Goal: Communication & Community: Connect with others

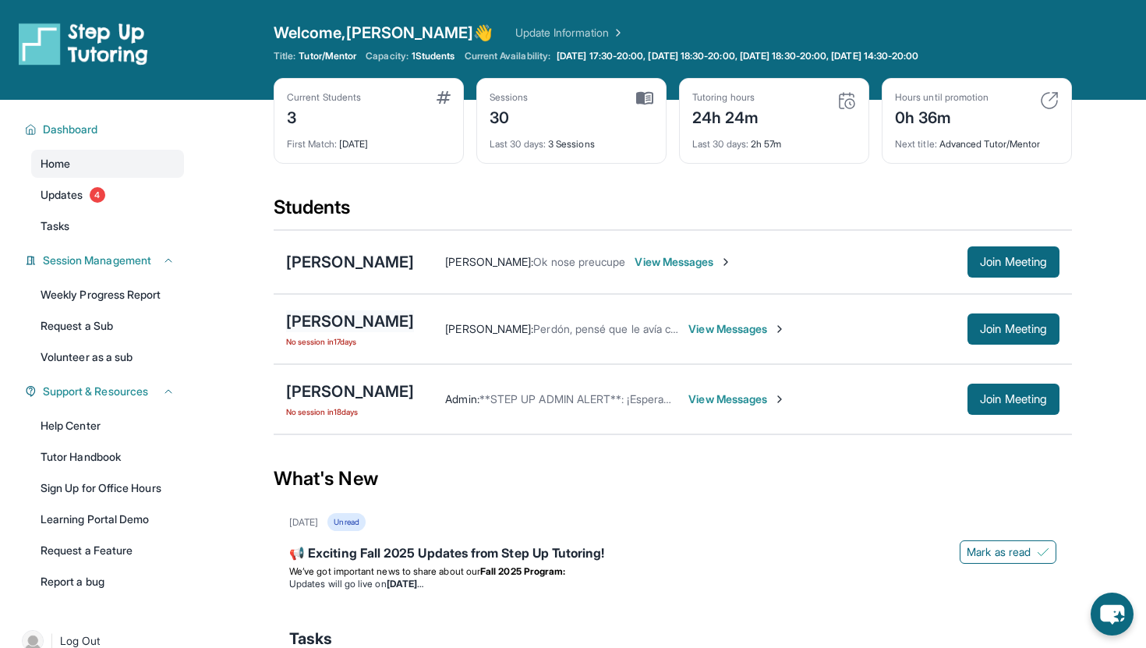
click at [357, 317] on div "[PERSON_NAME]" at bounding box center [350, 321] width 128 height 22
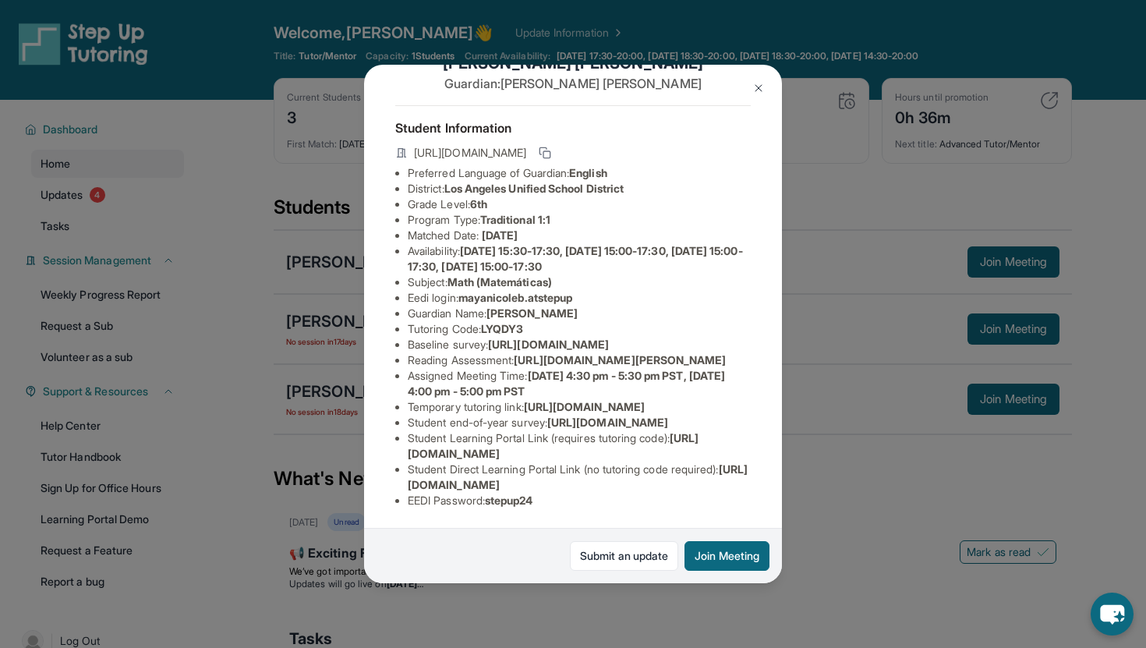
scroll to position [70, 557]
drag, startPoint x: 407, startPoint y: 331, endPoint x: 788, endPoint y: 367, distance: 382.9
click at [788, 367] on div "[PERSON_NAME] Guardian: [PERSON_NAME] Student Information [URL][DOMAIN_NAME] Pr…" at bounding box center [573, 324] width 1146 height 648
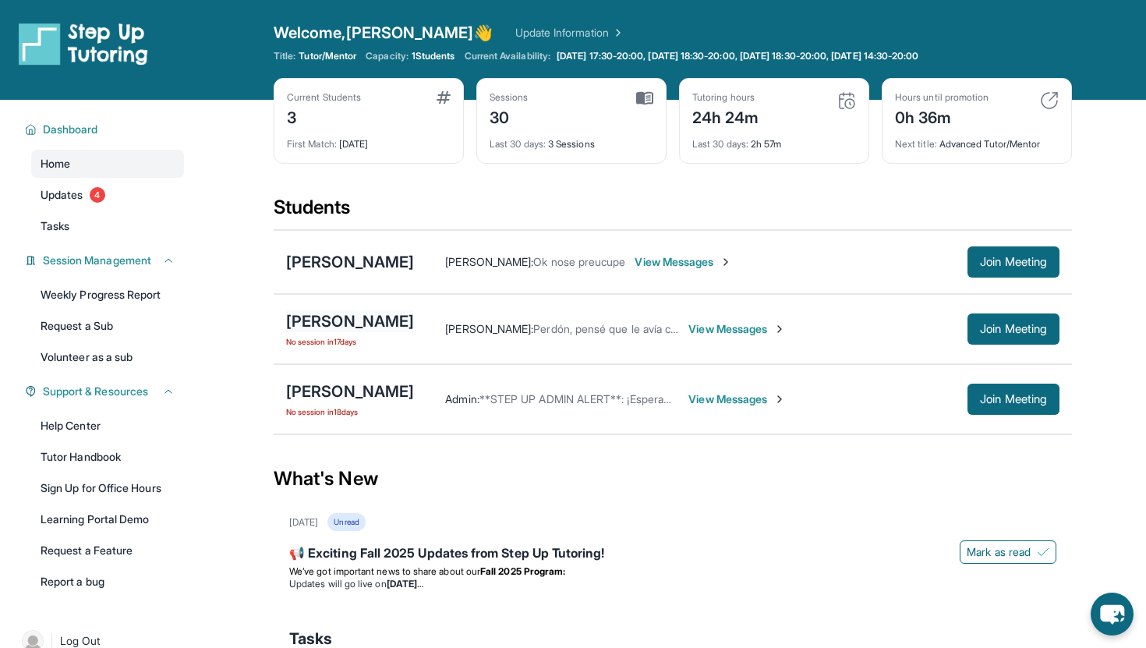
click at [367, 320] on div "[PERSON_NAME]" at bounding box center [350, 321] width 128 height 22
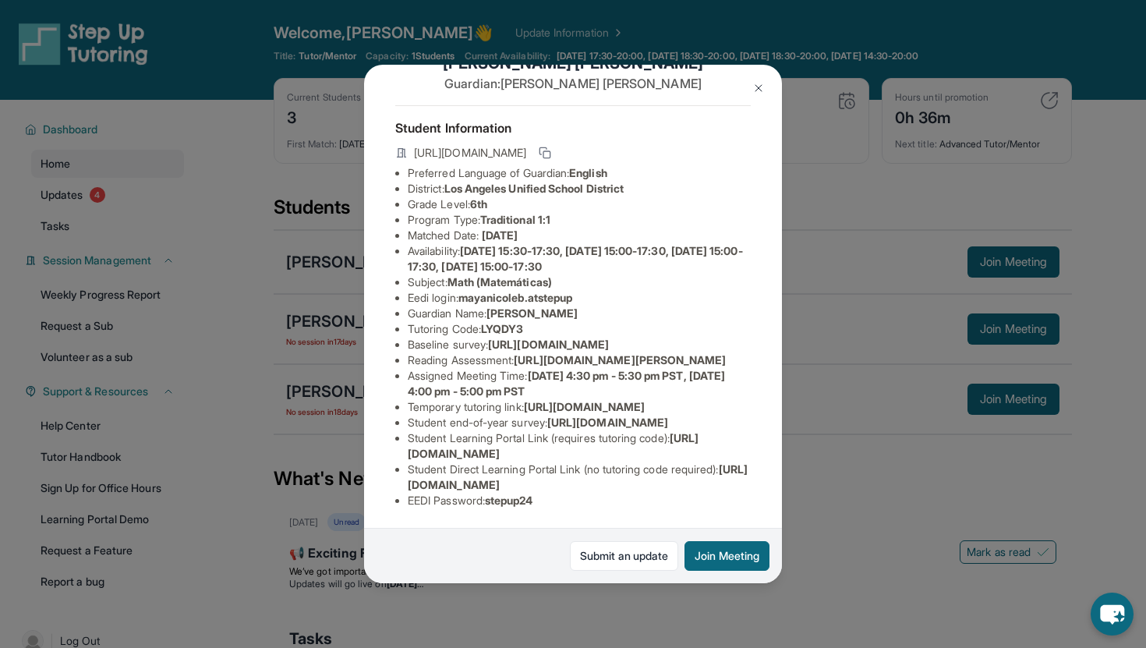
scroll to position [62, 0]
drag, startPoint x: 671, startPoint y: 374, endPoint x: 300, endPoint y: 338, distance: 372.1
click at [300, 338] on div "[PERSON_NAME] Guardian: [PERSON_NAME] Student Information [URL][DOMAIN_NAME] Pr…" at bounding box center [573, 324] width 1146 height 648
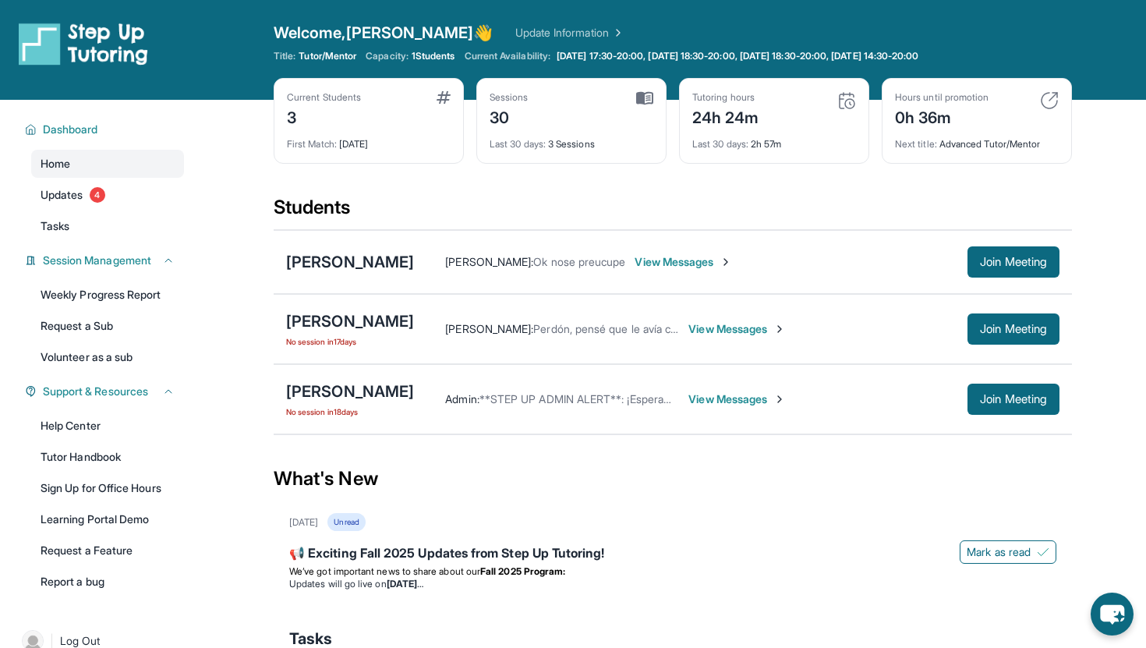
click at [404, 306] on div "[PERSON_NAME] No session [DATE] [PERSON_NAME] : [PERSON_NAME], [PERSON_NAME] qu…" at bounding box center [673, 329] width 799 height 70
click at [404, 317] on div "[PERSON_NAME]" at bounding box center [350, 321] width 128 height 22
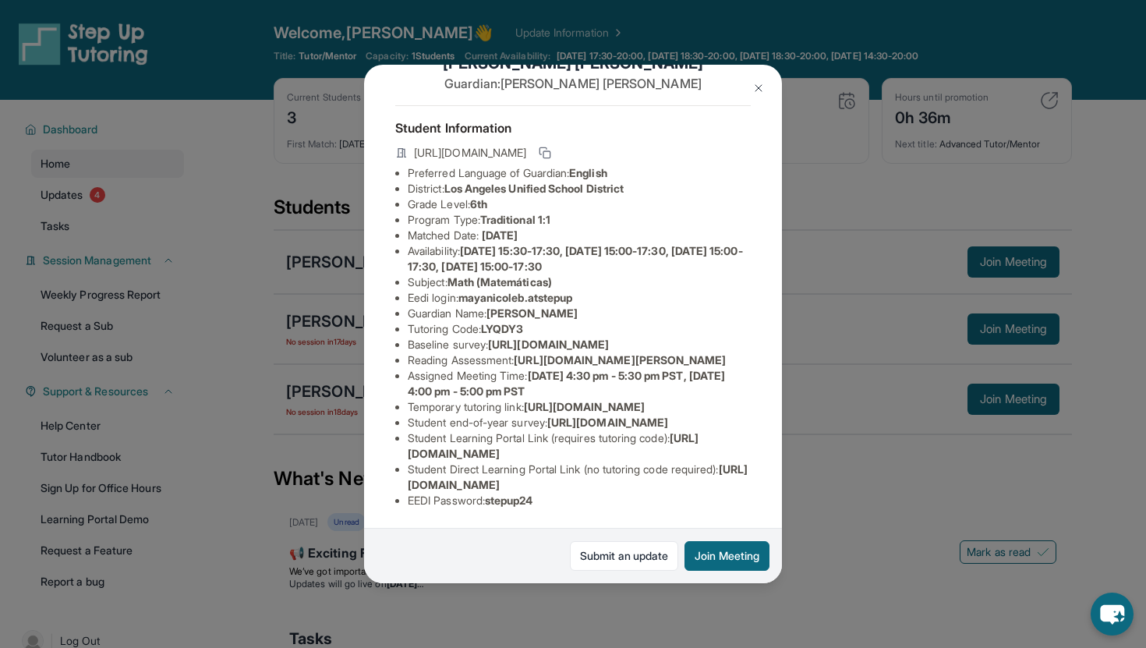
scroll to position [88, 0]
copy span "[URL][DOMAIN_NAME]"
drag, startPoint x: 674, startPoint y: 346, endPoint x: 406, endPoint y: 318, distance: 268.9
click at [406, 318] on div "[PERSON_NAME] Guardian: [PERSON_NAME] Student Information [URL][DOMAIN_NAME] Pr…" at bounding box center [573, 324] width 418 height 519
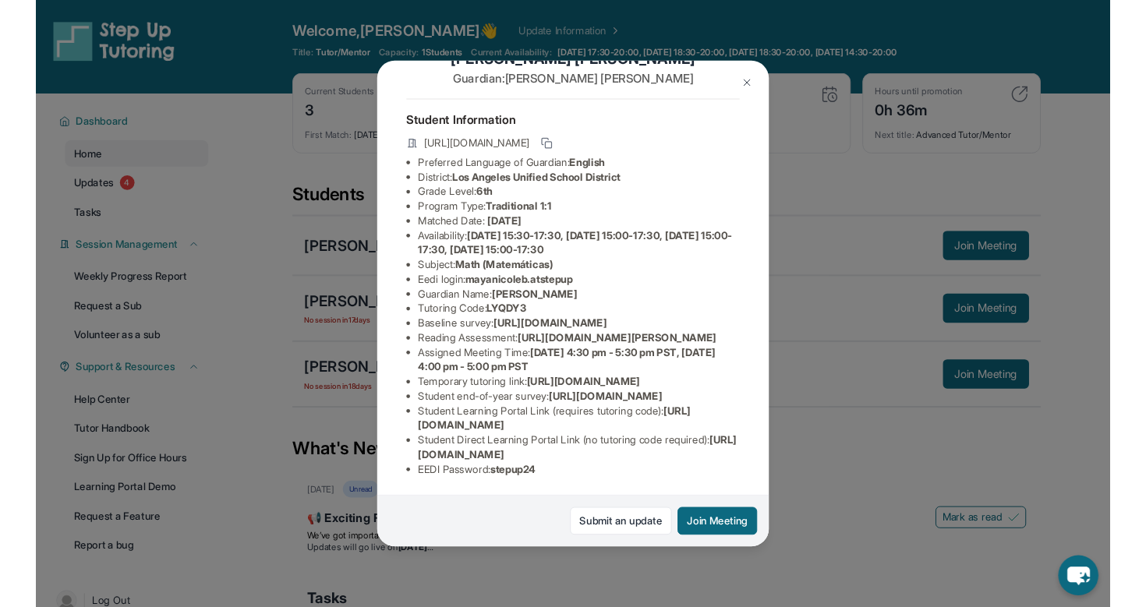
scroll to position [215, 0]
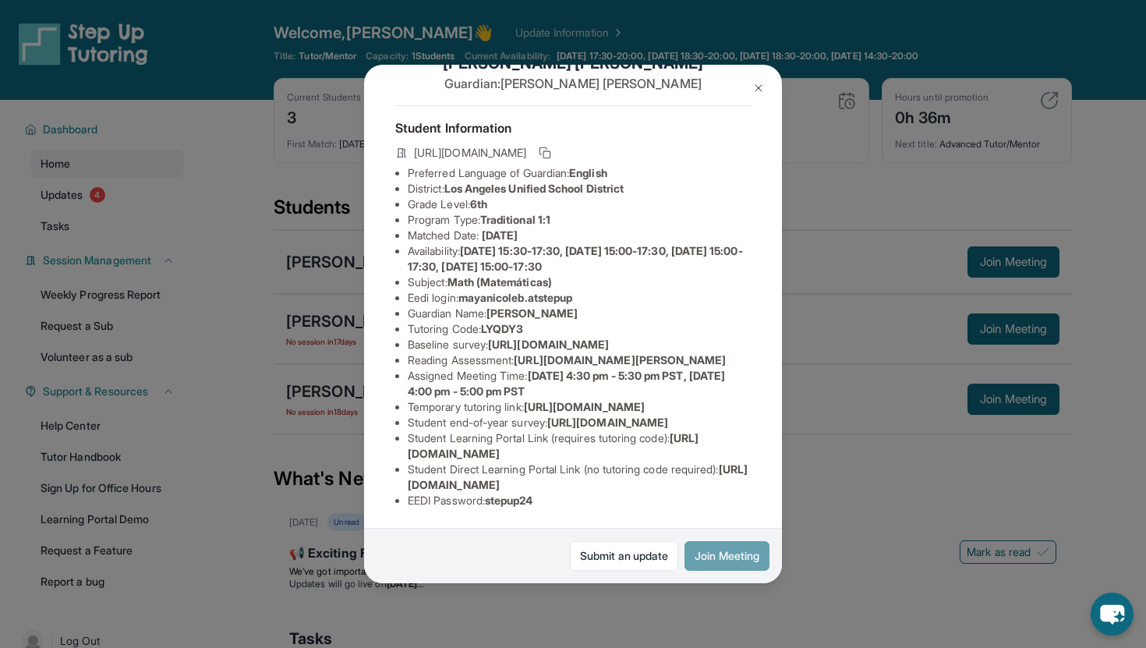
click at [716, 561] on button "Join Meeting" at bounding box center [727, 556] width 85 height 30
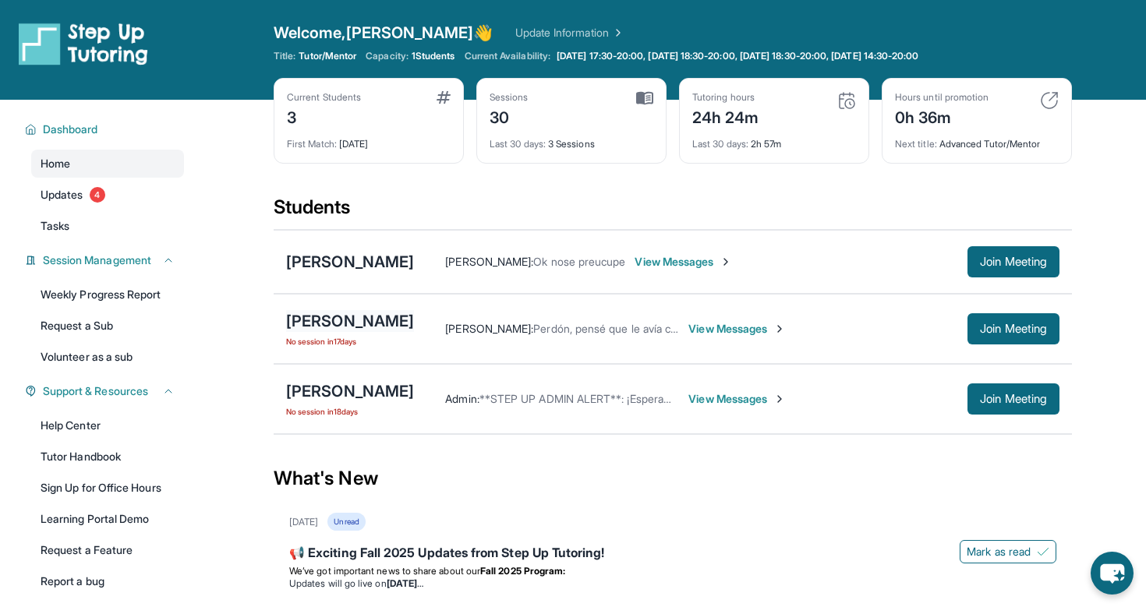
click at [397, 317] on div "[PERSON_NAME]" at bounding box center [350, 321] width 128 height 22
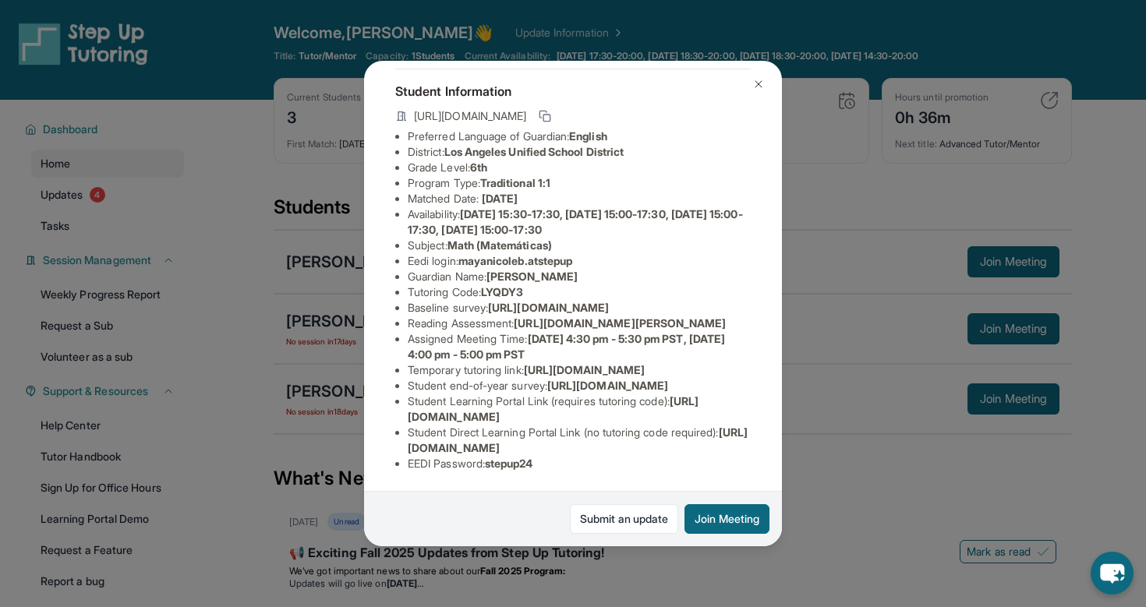
scroll to position [248, 0]
copy span "[URL][DOMAIN_NAME]"
drag, startPoint x: 733, startPoint y: 450, endPoint x: 401, endPoint y: 446, distance: 332.2
click at [401, 446] on ul "Preferred Language of Guardian: English District: [GEOGRAPHIC_DATA] Unified Sch…" at bounding box center [573, 300] width 356 height 343
